Goal: Find specific page/section: Find specific page/section

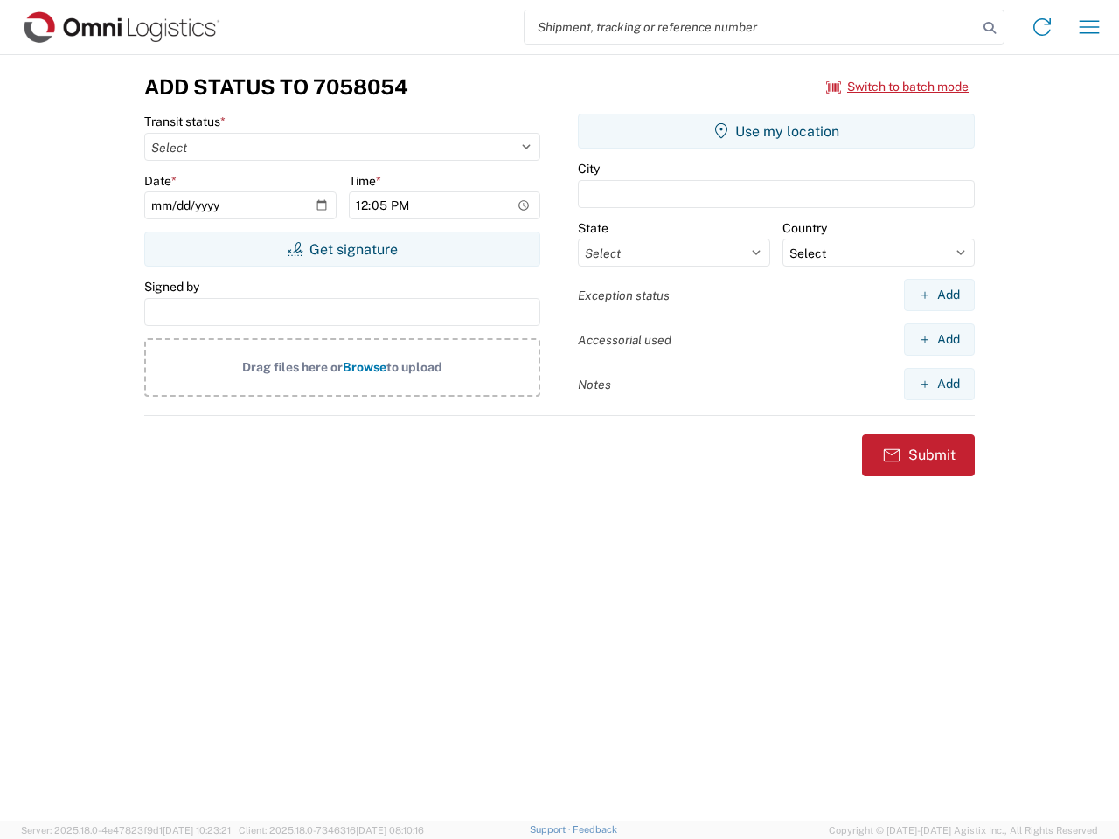
click at [751, 27] on input "search" at bounding box center [750, 26] width 453 height 33
click at [989, 28] on icon at bounding box center [989, 28] width 24 height 24
click at [1042, 27] on icon at bounding box center [1042, 27] width 28 height 28
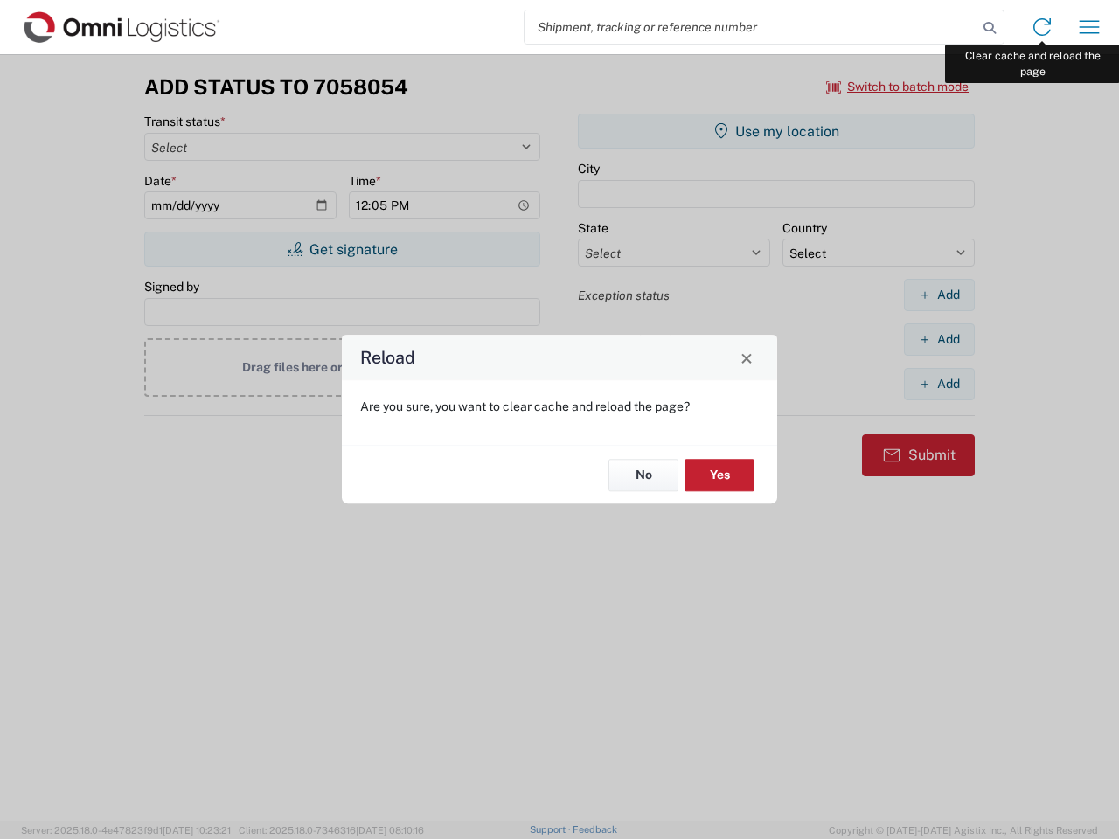
click at [1089, 27] on div "Reload Are you sure, you want to clear cache and reload the page? No Yes" at bounding box center [559, 419] width 1119 height 839
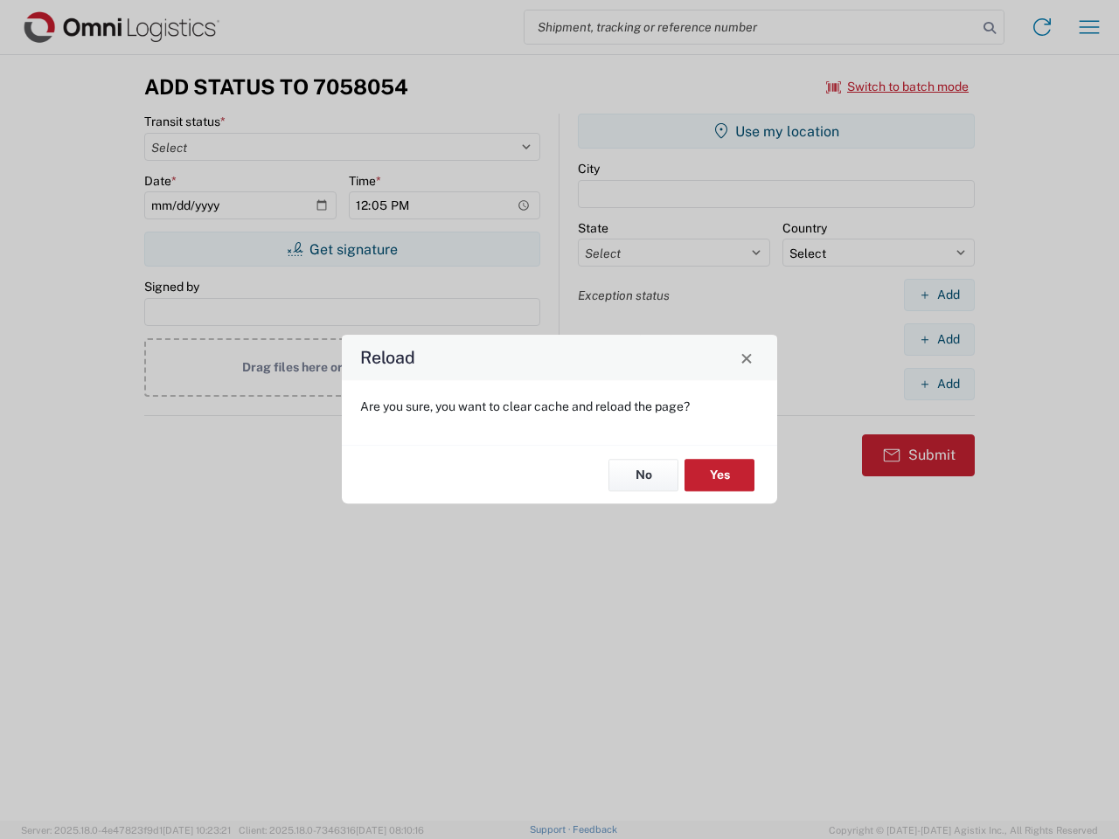
click at [897, 87] on div "Reload Are you sure, you want to clear cache and reload the page? No Yes" at bounding box center [559, 419] width 1119 height 839
click at [342, 249] on div "Reload Are you sure, you want to clear cache and reload the page? No Yes" at bounding box center [559, 419] width 1119 height 839
click at [776, 131] on div "Reload Are you sure, you want to clear cache and reload the page? No Yes" at bounding box center [559, 419] width 1119 height 839
click at [939, 294] on div "Reload Are you sure, you want to clear cache and reload the page? No Yes" at bounding box center [559, 419] width 1119 height 839
click at [939, 339] on div "Reload Are you sure, you want to clear cache and reload the page? No Yes" at bounding box center [559, 419] width 1119 height 839
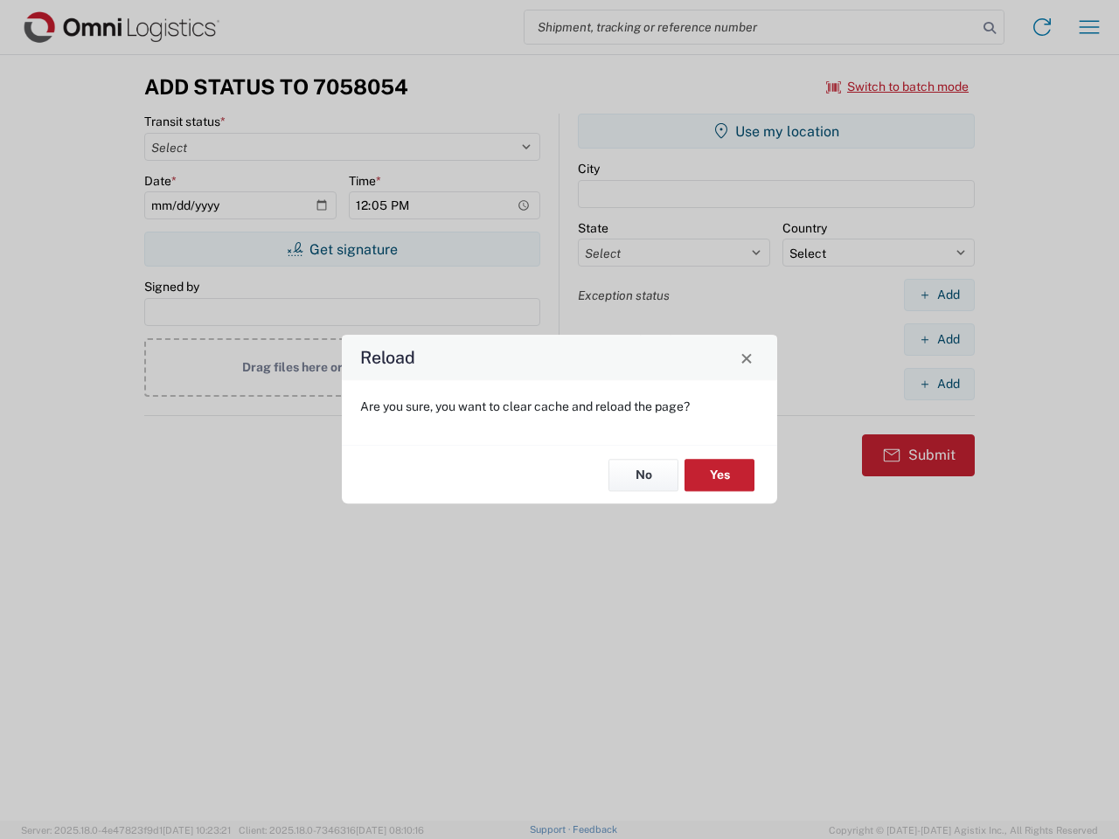
click at [939, 384] on div "Reload Are you sure, you want to clear cache and reload the page? No Yes" at bounding box center [559, 419] width 1119 height 839
